Goal: Transaction & Acquisition: Purchase product/service

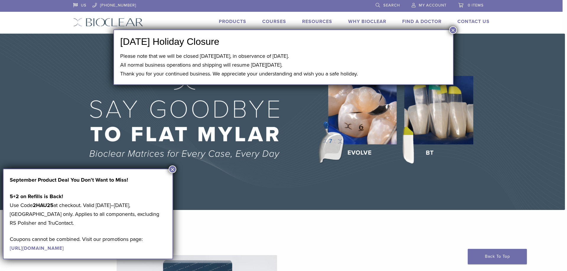
click at [80, 92] on img at bounding box center [281, 122] width 567 height 176
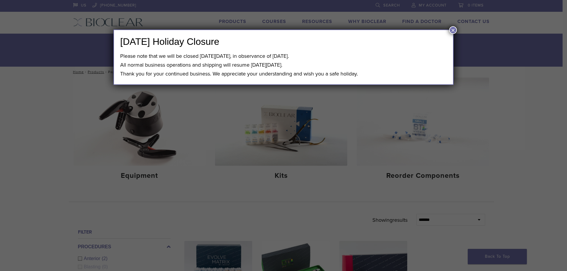
click at [451, 32] on button "×" at bounding box center [453, 30] width 8 height 8
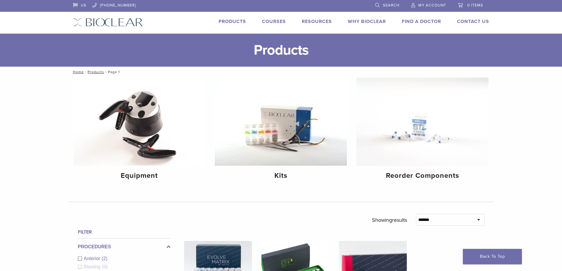
click at [222, 23] on link "Products" at bounding box center [232, 22] width 27 height 6
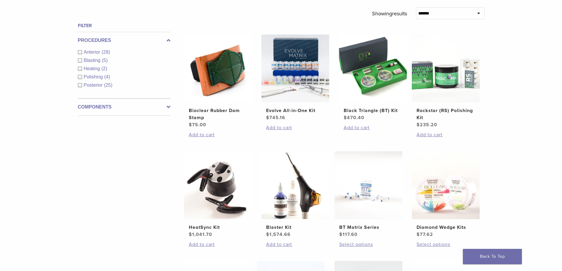
scroll to position [177, 0]
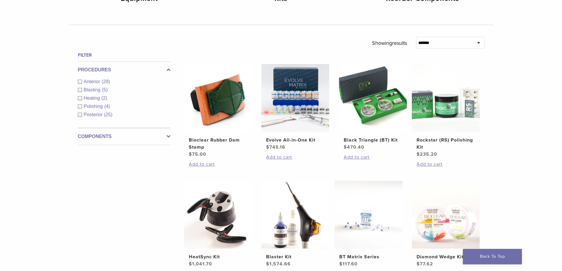
click at [168, 136] on icon at bounding box center [169, 136] width 4 height 7
click at [78, 140] on link "See 3 more" at bounding box center [91, 140] width 27 height 6
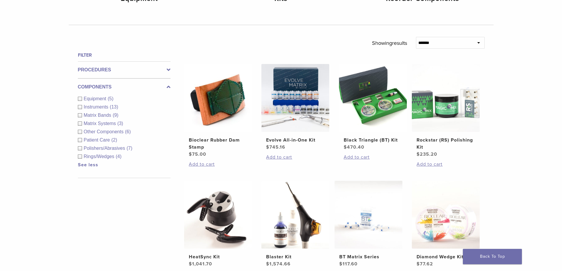
click div "Polishers/Abrasives (7)"
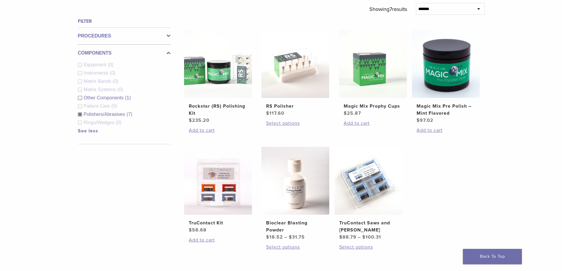
scroll to position [295, 0]
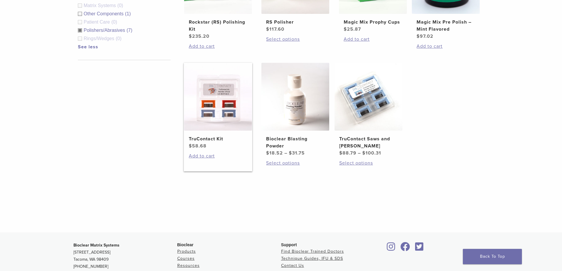
click h2 "TruContact Kit"
click link "Select options"
click link "Add to cart"
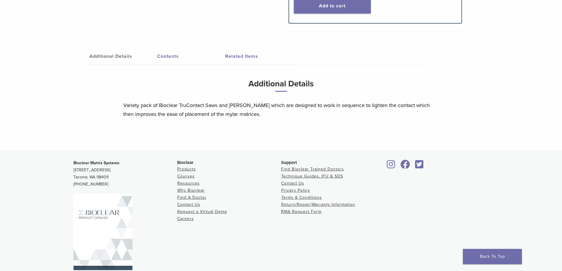
scroll to position [236, 0]
click at [176, 60] on link "Contents" at bounding box center [191, 56] width 68 height 17
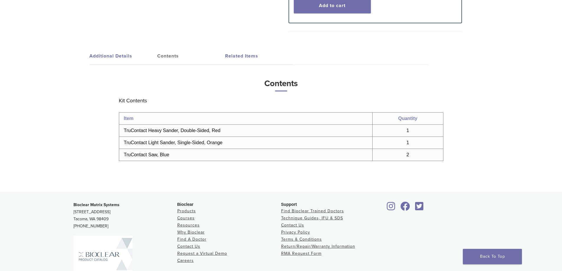
click at [72, 165] on div "TruContact Kit Product Code: 813001 $ 58.68 TruContact Kit Product Code: 813001…" at bounding box center [281, 5] width 425 height 374
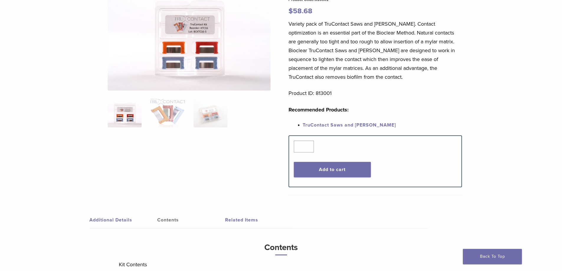
scroll to position [59, 0]
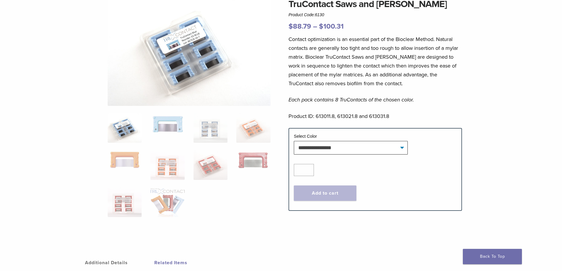
scroll to position [59, 0]
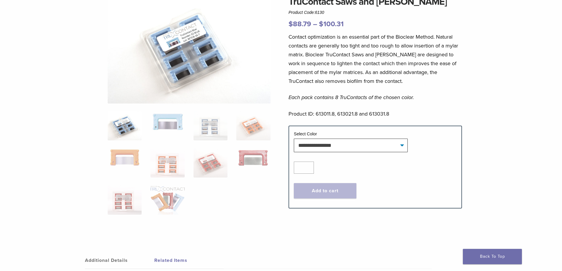
click at [493, 73] on div "TruContact Saws and Sanders Product Code: 6130 $ 88.79 – $ 100.31 Price range: …" at bounding box center [281, 117] width 425 height 245
click at [379, 148] on select "**********" at bounding box center [351, 146] width 114 height 14
click at [294, 139] on select "**********" at bounding box center [351, 146] width 114 height 14
select select "****"
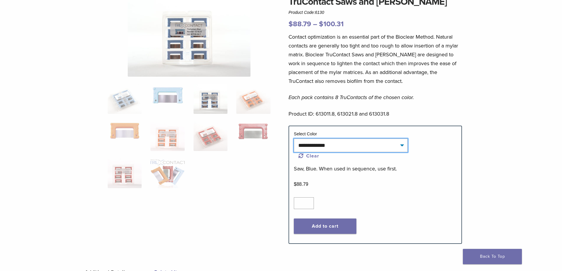
click at [397, 143] on select "**********" at bounding box center [351, 146] width 114 height 14
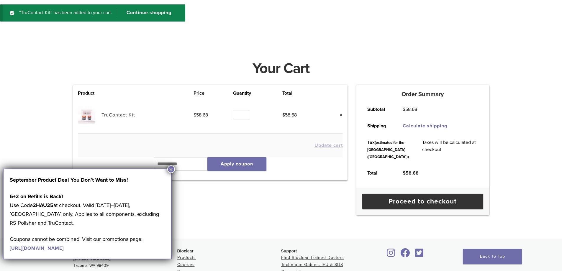
scroll to position [30, 0]
click at [170, 169] on button "×" at bounding box center [171, 170] width 8 height 8
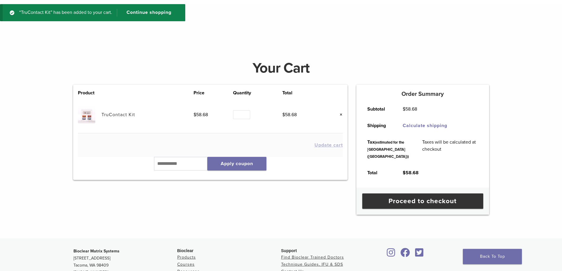
click at [125, 113] on link "TruContact Kit" at bounding box center [119, 115] width 34 height 6
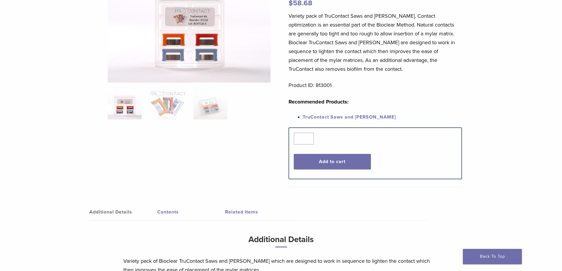
scroll to position [89, 0]
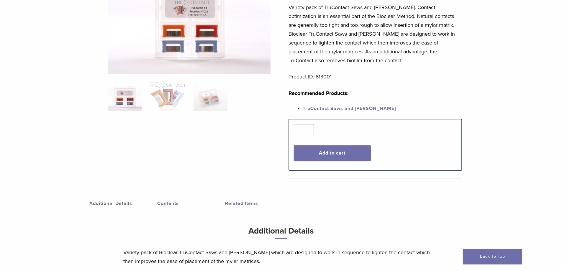
click at [19, 187] on div "TruContact Kit Product Code: 813001 $ 58.68 TruContact Kit Product Code: 813001…" at bounding box center [281, 127] width 562 height 342
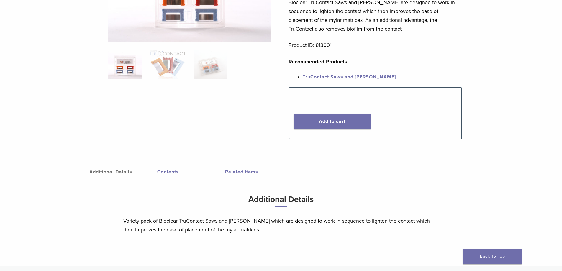
scroll to position [207, 0]
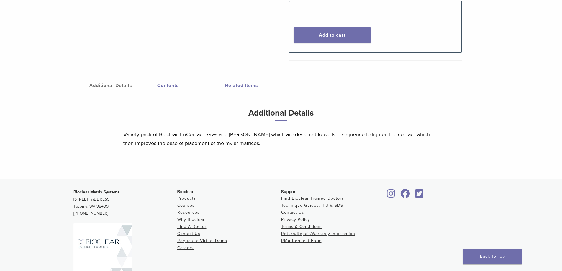
click at [165, 84] on link "Contents" at bounding box center [191, 85] width 68 height 17
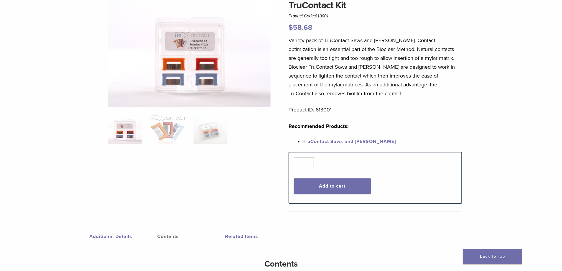
scroll to position [0, 0]
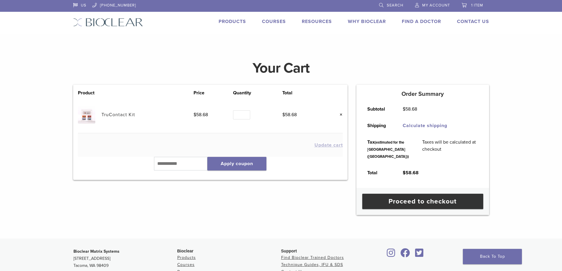
click at [230, 21] on link "Products" at bounding box center [232, 22] width 27 height 6
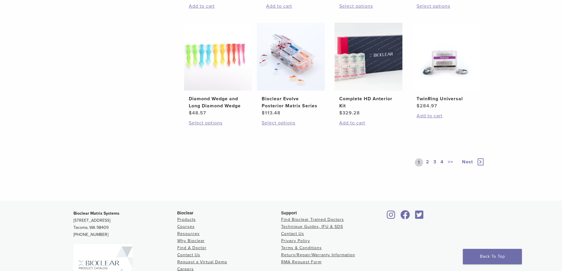
scroll to position [472, 0]
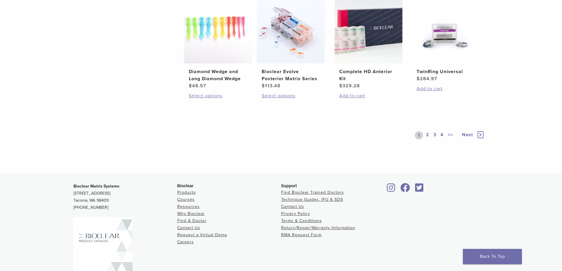
click at [426, 136] on link "2" at bounding box center [428, 135] width 6 height 8
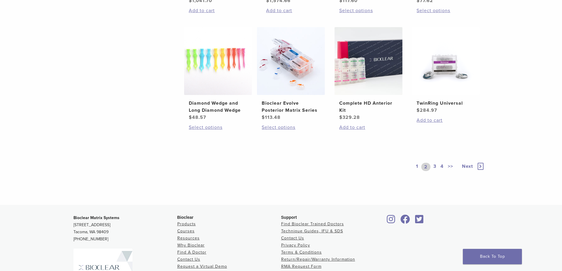
scroll to position [472, 0]
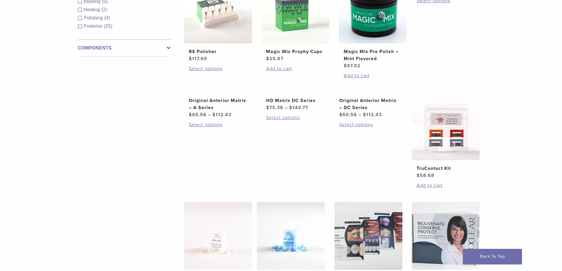
scroll to position [207, 0]
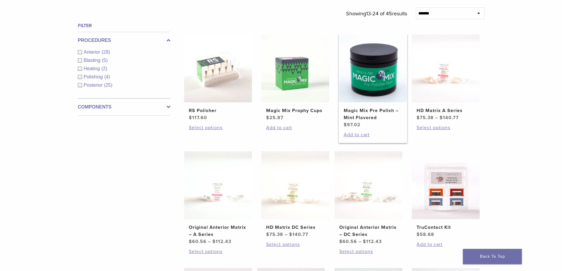
click at [351, 112] on h2 "Magic Mix Pre Polish – Mint Flavored" at bounding box center [373, 114] width 58 height 14
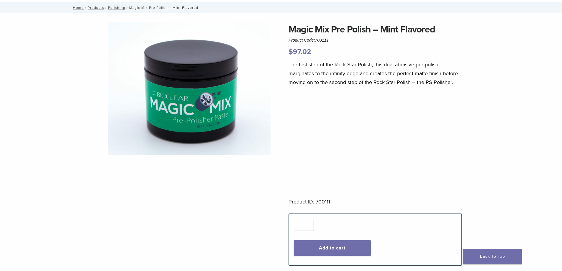
scroll to position [30, 0]
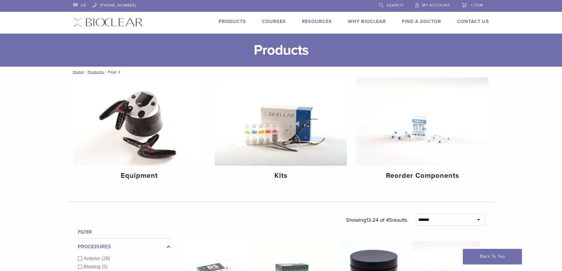
scroll to position [207, 0]
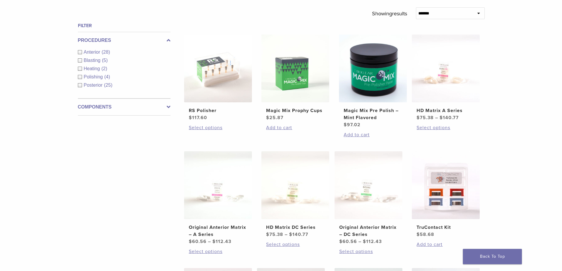
click at [108, 149] on div "Filter Procedures Anterior (28) Blasting (5) Heating (2) Polishing (4) Posterio…" at bounding box center [121, 224] width 97 height 405
click at [283, 110] on h2 "Magic Mix Prophy Cups" at bounding box center [295, 110] width 58 height 7
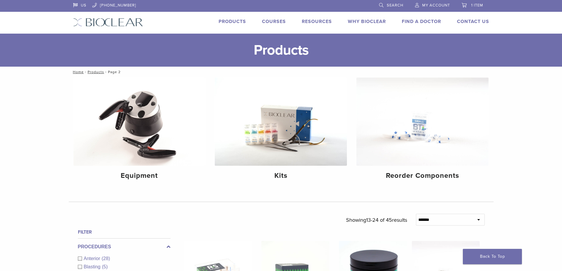
scroll to position [207, 0]
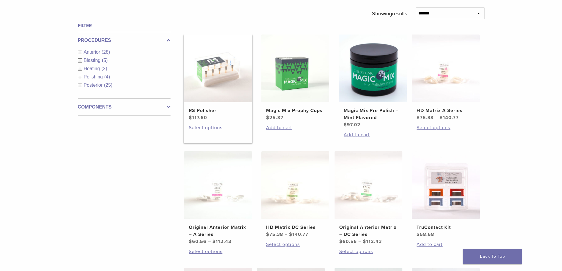
click at [207, 129] on link "Select options" at bounding box center [218, 127] width 58 height 7
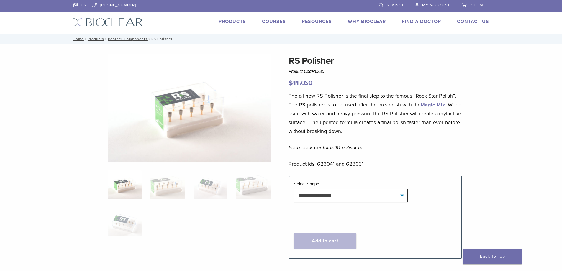
click at [76, 208] on div "**********" at bounding box center [281, 160] width 425 height 212
click at [344, 197] on select "**********" at bounding box center [351, 196] width 114 height 14
click at [294, 189] on select "**********" at bounding box center [351, 196] width 114 height 14
select select "***"
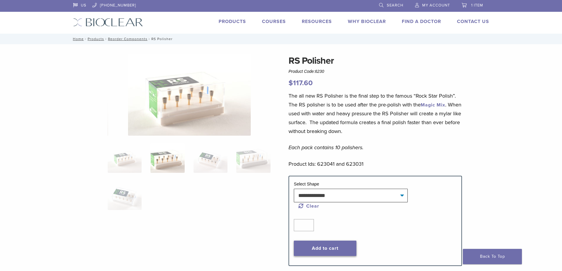
click at [326, 248] on button "Add to cart" at bounding box center [325, 248] width 63 height 15
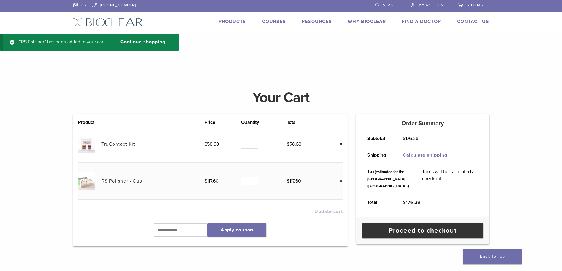
click at [340, 145] on link "×" at bounding box center [339, 144] width 8 height 8
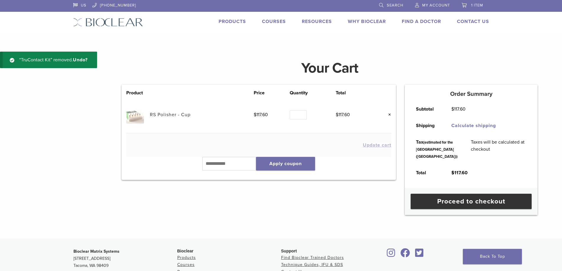
click at [228, 19] on link "Products" at bounding box center [232, 22] width 27 height 6
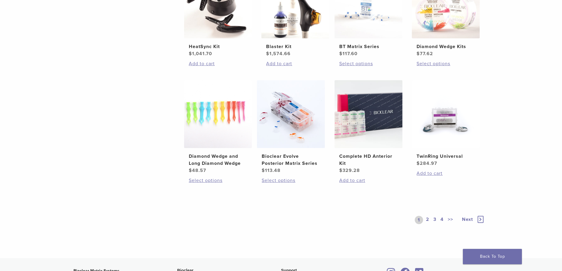
scroll to position [443, 0]
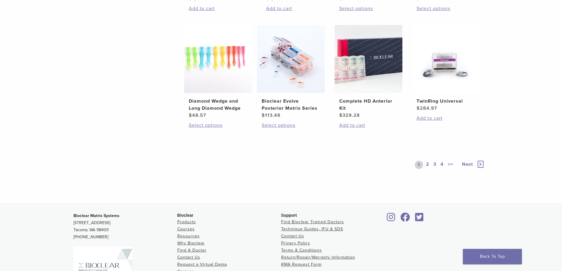
click at [469, 163] on span "Next" at bounding box center [467, 164] width 11 height 6
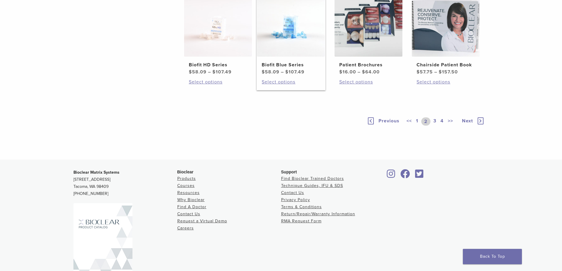
scroll to position [472, 0]
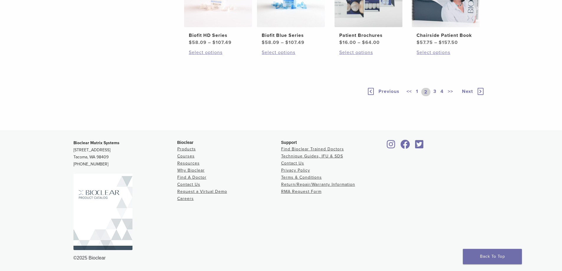
click at [467, 94] on span "Next" at bounding box center [467, 92] width 11 height 6
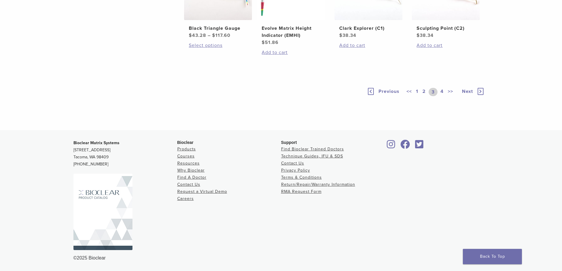
scroll to position [502, 0]
click at [467, 94] on span "Next" at bounding box center [467, 92] width 11 height 6
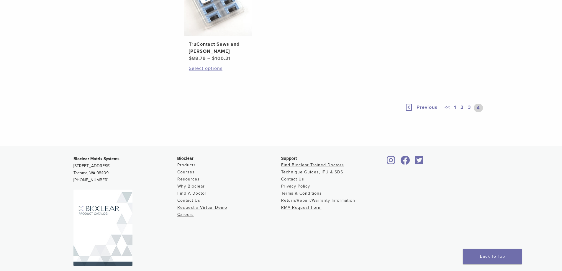
scroll to position [354, 0]
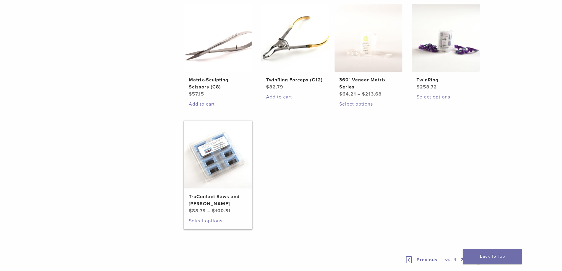
click at [201, 220] on link "Select options" at bounding box center [218, 220] width 58 height 7
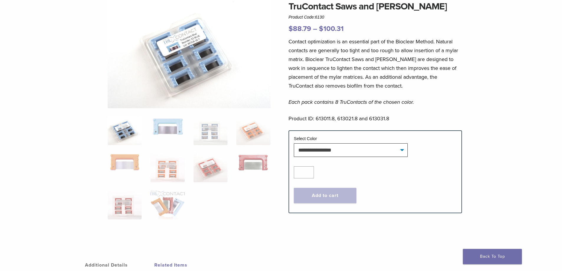
scroll to position [59, 0]
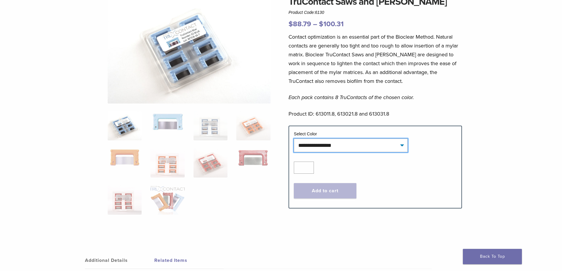
click at [305, 150] on select "**********" at bounding box center [351, 146] width 114 height 14
click at [294, 139] on select "**********" at bounding box center [351, 146] width 114 height 14
select select "****"
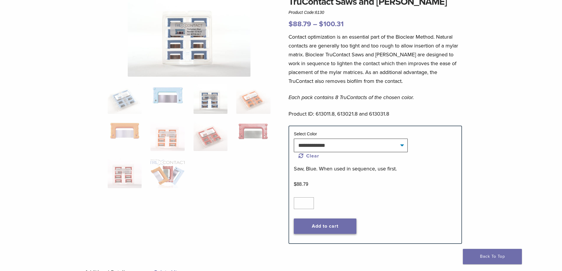
click at [314, 229] on button "Add to cart" at bounding box center [325, 226] width 63 height 15
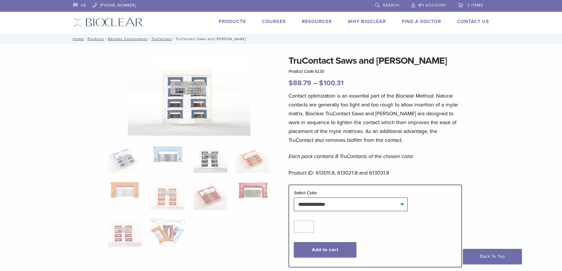
scroll to position [59, 0]
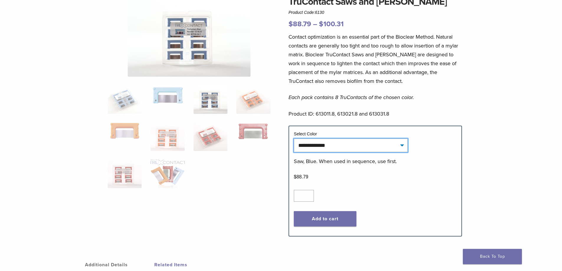
click at [328, 147] on select "**********" at bounding box center [351, 146] width 114 height 14
click at [294, 139] on select "**********" at bounding box center [351, 146] width 114 height 14
select select "******"
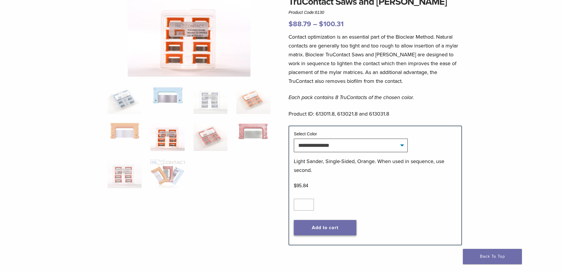
click at [326, 226] on button "Add to cart" at bounding box center [325, 227] width 63 height 15
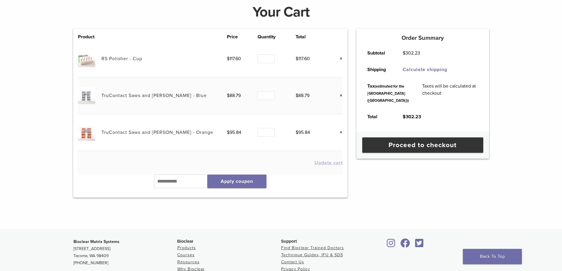
scroll to position [89, 0]
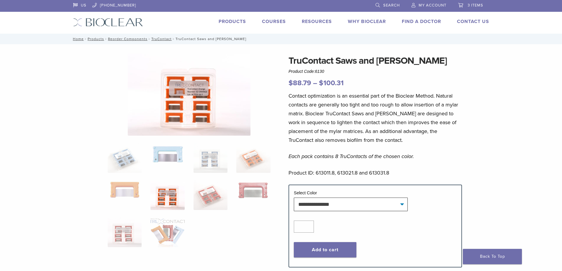
scroll to position [59, 0]
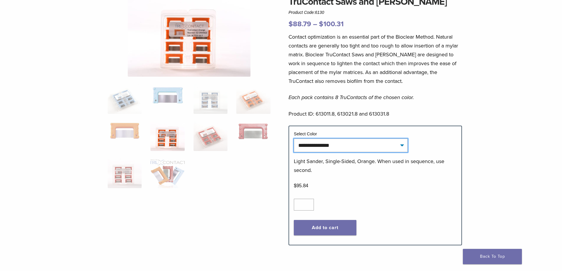
click at [313, 151] on select "**********" at bounding box center [351, 146] width 114 height 14
select select "***"
click at [294, 139] on select "**********" at bounding box center [351, 146] width 114 height 14
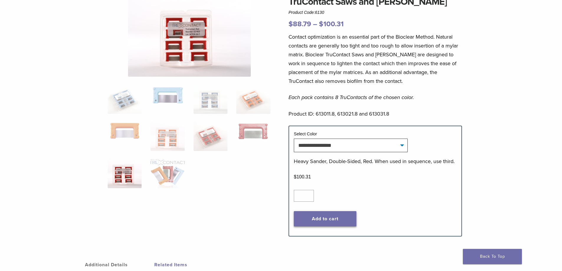
click at [313, 216] on button "Add to cart" at bounding box center [325, 218] width 63 height 15
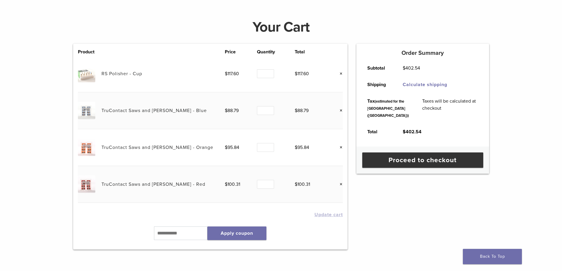
scroll to position [89, 0]
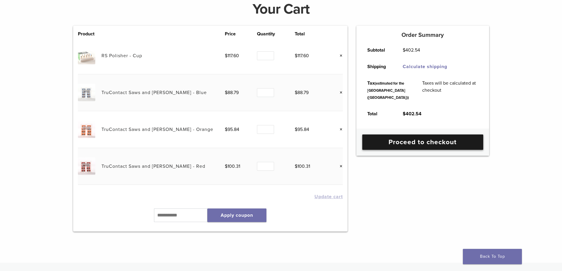
click at [439, 150] on link "Proceed to checkout" at bounding box center [422, 142] width 121 height 15
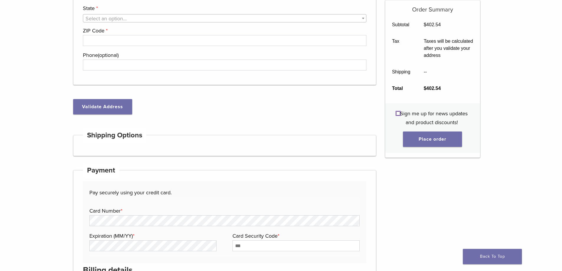
scroll to position [207, 0]
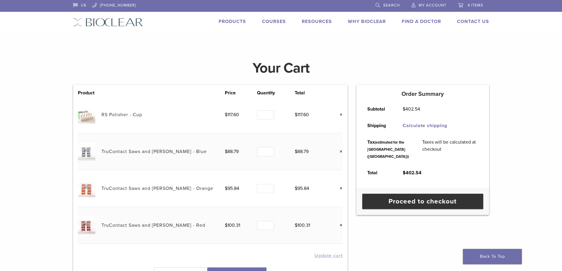
click at [26, 62] on div "Your Cart Product Price Quantity Total RS Polisher - Cup $ 117.60 Quantity Quan…" at bounding box center [281, 175] width 562 height 247
click at [233, 22] on link "Products" at bounding box center [232, 22] width 27 height 6
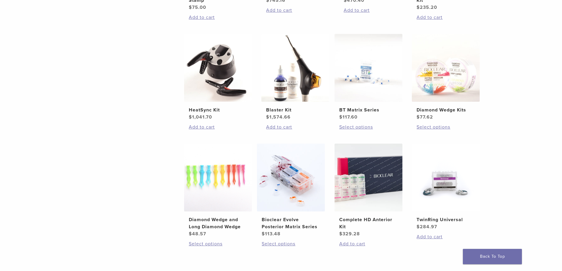
scroll to position [325, 0]
click at [285, 243] on link "Select options" at bounding box center [291, 243] width 58 height 7
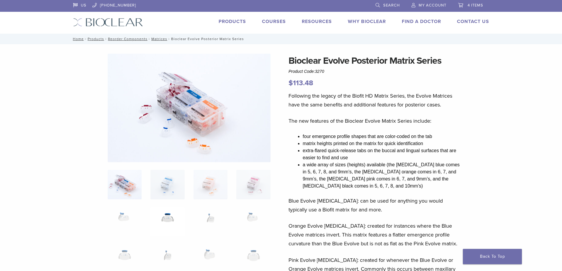
click at [169, 218] on img at bounding box center [168, 222] width 34 height 30
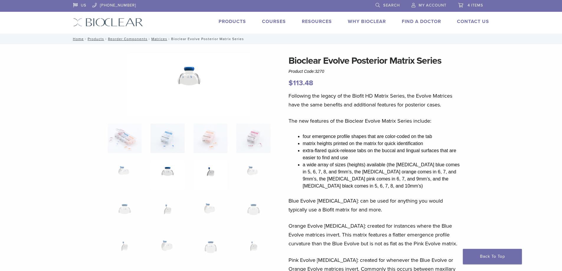
click at [210, 178] on img at bounding box center [211, 176] width 34 height 30
click at [248, 171] on img at bounding box center [253, 176] width 34 height 30
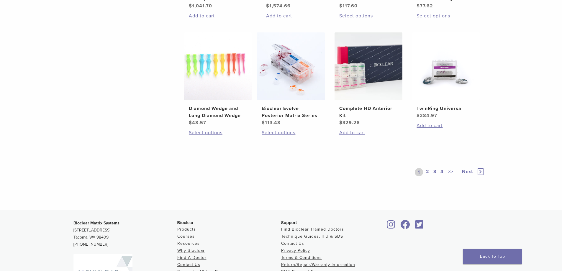
scroll to position [442, 0]
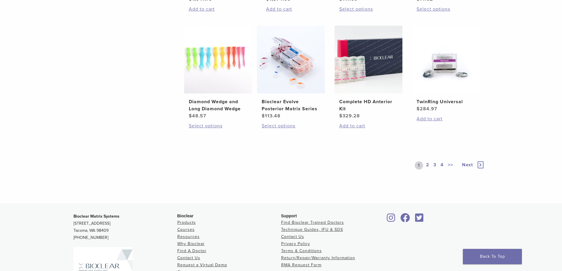
click at [429, 164] on link "2" at bounding box center [428, 165] width 6 height 8
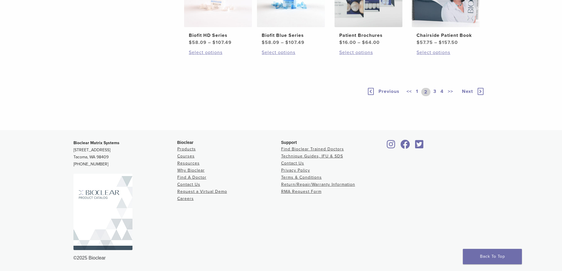
scroll to position [472, 0]
click at [436, 96] on link "3" at bounding box center [434, 92] width 5 height 8
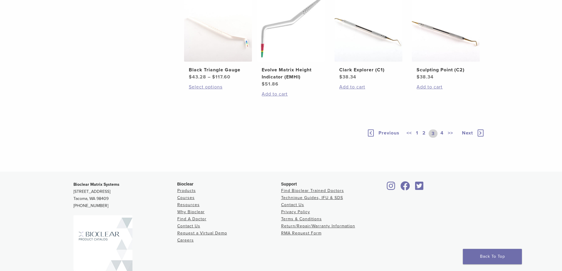
scroll to position [472, 0]
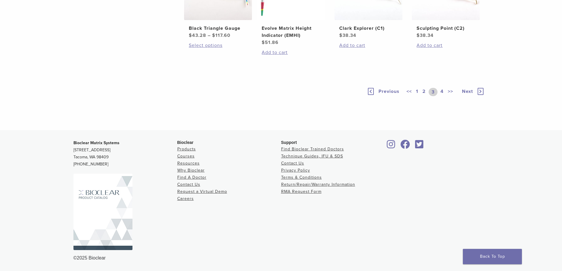
click at [440, 96] on link "4" at bounding box center [442, 92] width 6 height 8
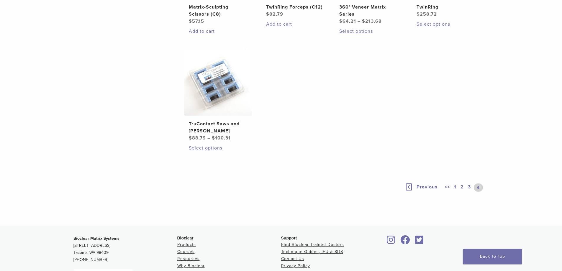
scroll to position [354, 0]
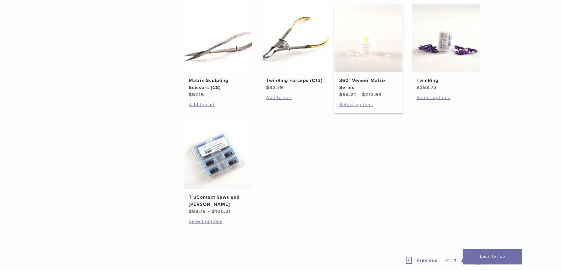
click at [366, 80] on h2 "360° Veneer Matrix Series" at bounding box center [368, 84] width 58 height 14
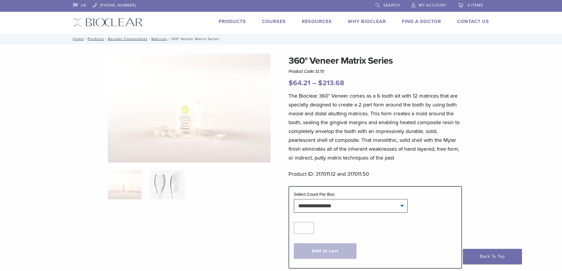
click at [161, 194] on img at bounding box center [168, 185] width 34 height 30
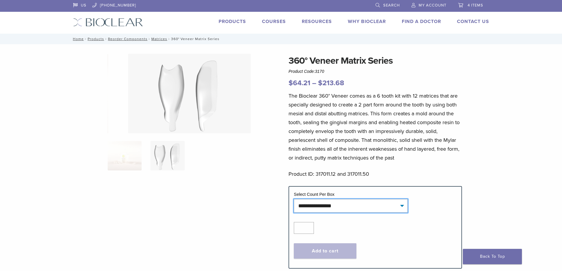
click at [339, 205] on select "**********" at bounding box center [351, 206] width 114 height 14
click at [109, 160] on img at bounding box center [125, 156] width 34 height 30
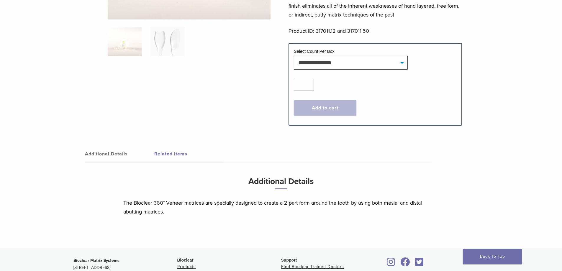
scroll to position [177, 0]
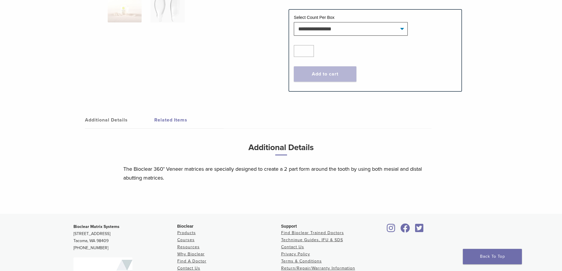
click at [158, 126] on link "Related Items" at bounding box center [188, 120] width 69 height 17
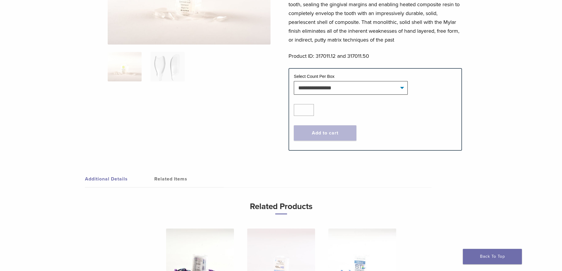
scroll to position [0, 0]
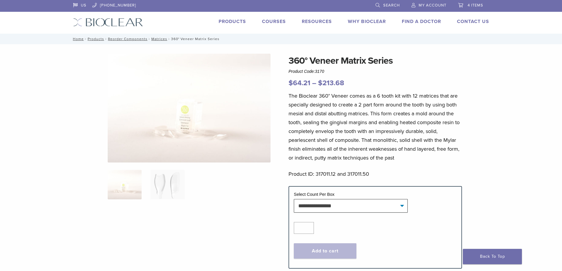
click at [472, 3] on link "4 items" at bounding box center [470, 4] width 25 height 9
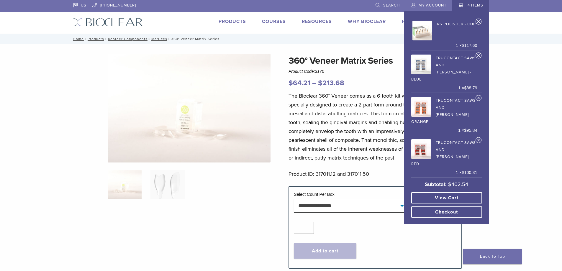
click at [463, 192] on link "View cart" at bounding box center [446, 197] width 71 height 11
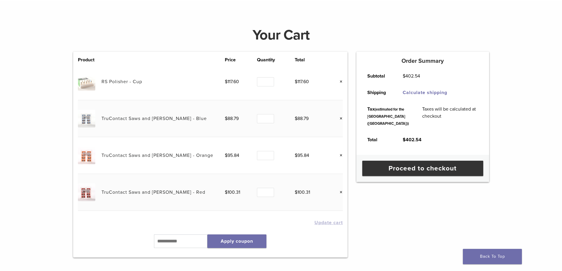
scroll to position [30, 0]
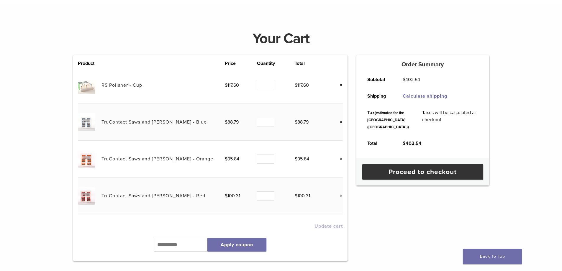
click at [340, 86] on link "×" at bounding box center [339, 85] width 8 height 8
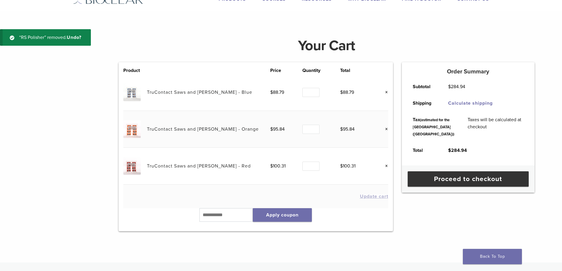
scroll to position [22, 0]
click at [388, 93] on link "×" at bounding box center [385, 93] width 8 height 8
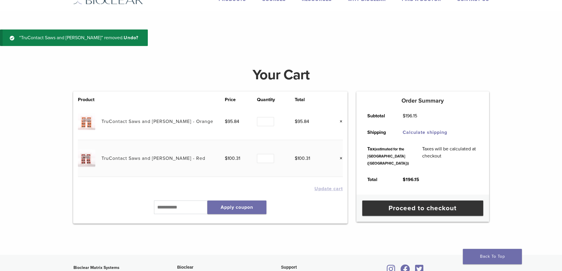
click at [343, 118] on link "×" at bounding box center [339, 122] width 8 height 8
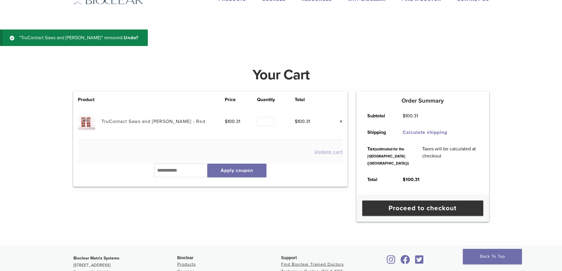
click at [343, 118] on link "×" at bounding box center [339, 122] width 8 height 8
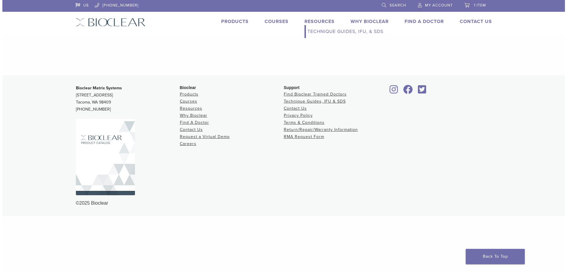
scroll to position [0, 0]
